Goal: Task Accomplishment & Management: Complete application form

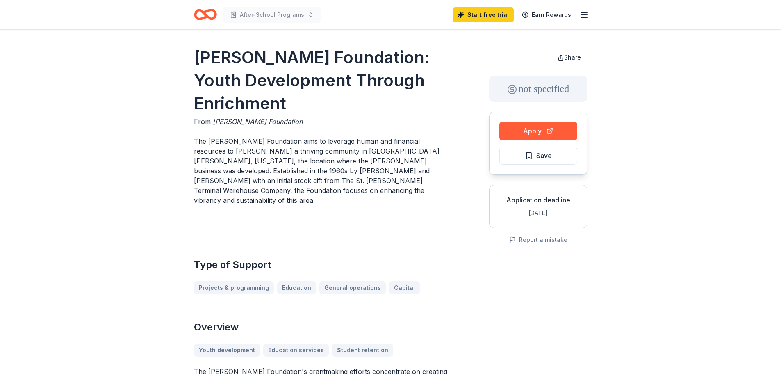
click at [588, 14] on icon "button" at bounding box center [584, 15] width 10 height 10
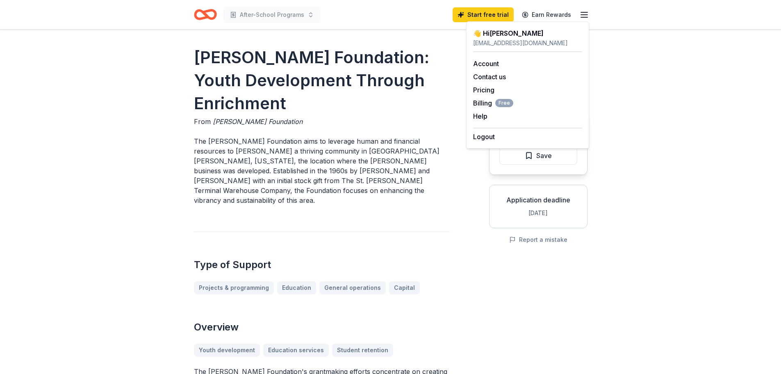
click at [588, 14] on icon "button" at bounding box center [584, 15] width 10 height 10
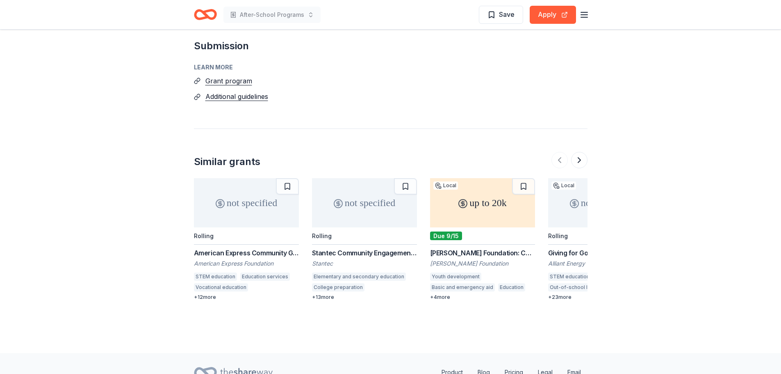
scroll to position [901, 0]
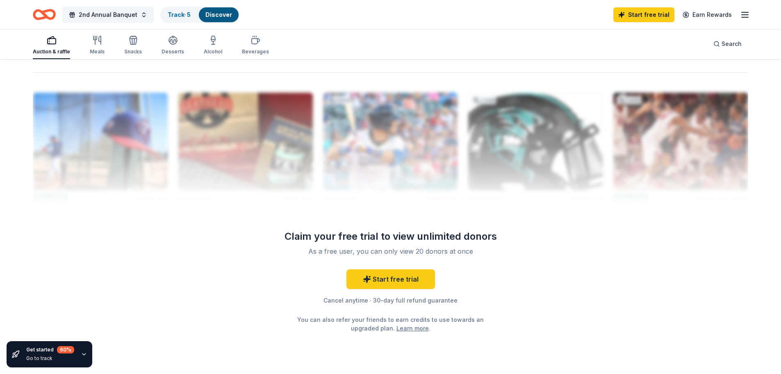
scroll to position [779, 0]
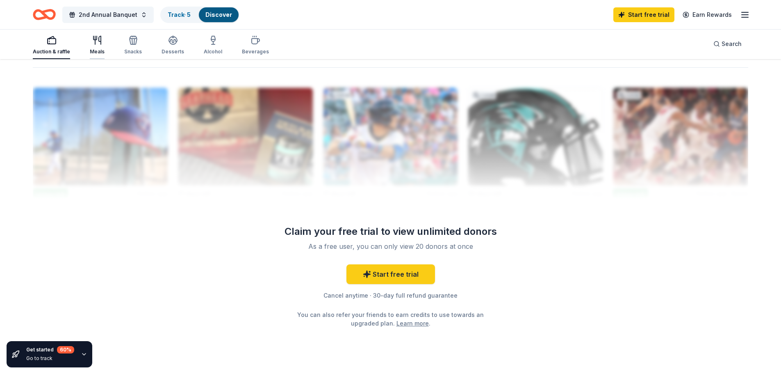
click at [101, 50] on div "Meals" at bounding box center [97, 51] width 15 height 7
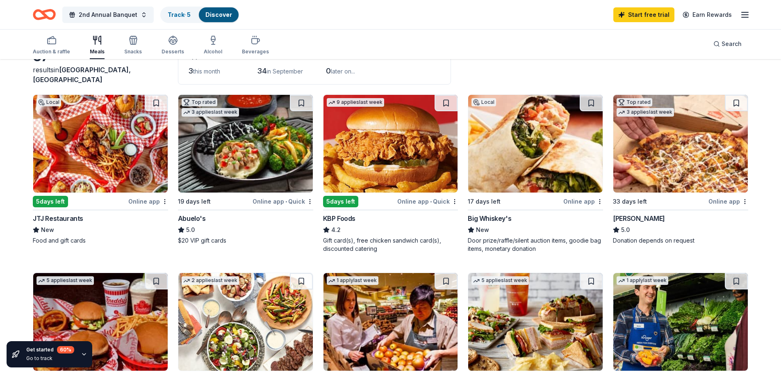
scroll to position [164, 0]
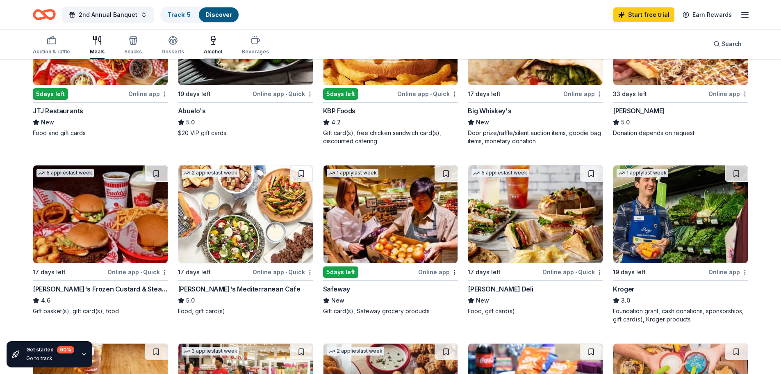
click at [208, 42] on icon "button" at bounding box center [213, 40] width 10 height 10
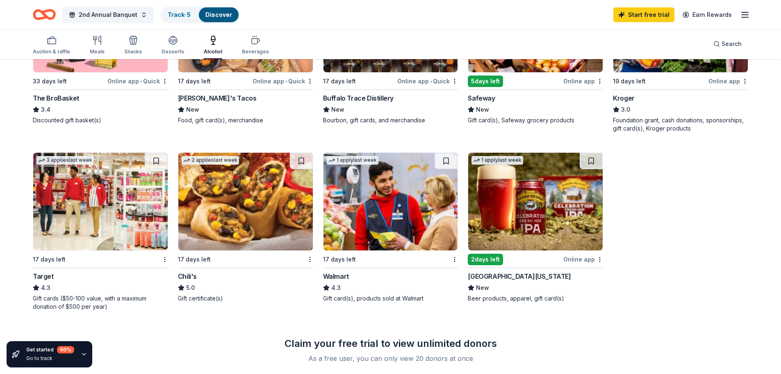
scroll to position [369, 0]
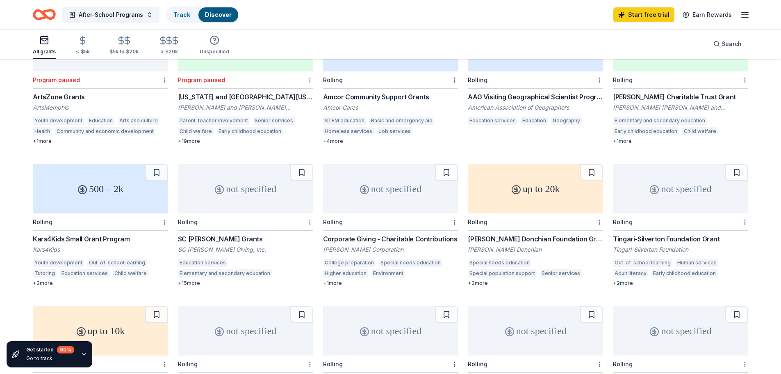
scroll to position [205, 0]
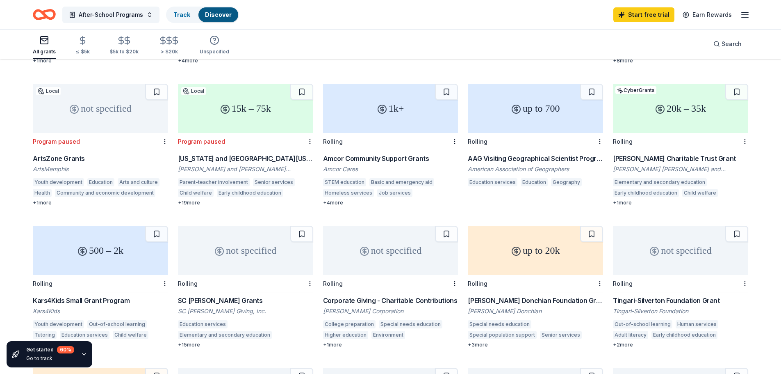
click at [239, 118] on div "15k – 75k" at bounding box center [245, 108] width 135 height 49
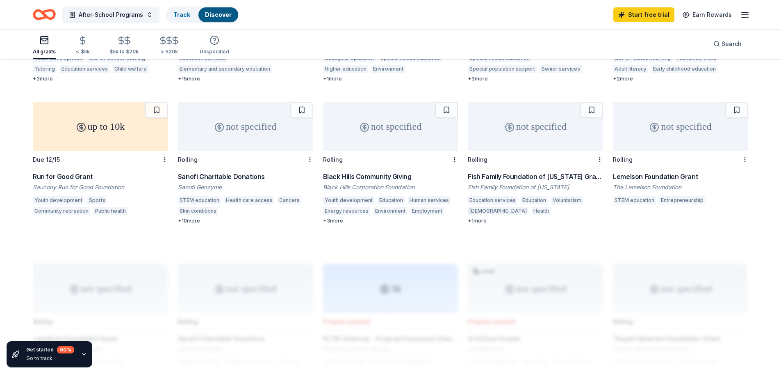
scroll to position [615, 0]
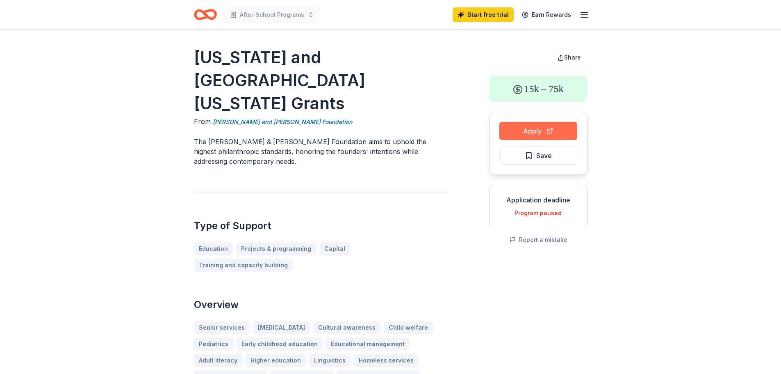
click at [565, 133] on button "Apply" at bounding box center [538, 131] width 78 height 18
